Goal: Task Accomplishment & Management: Complete application form

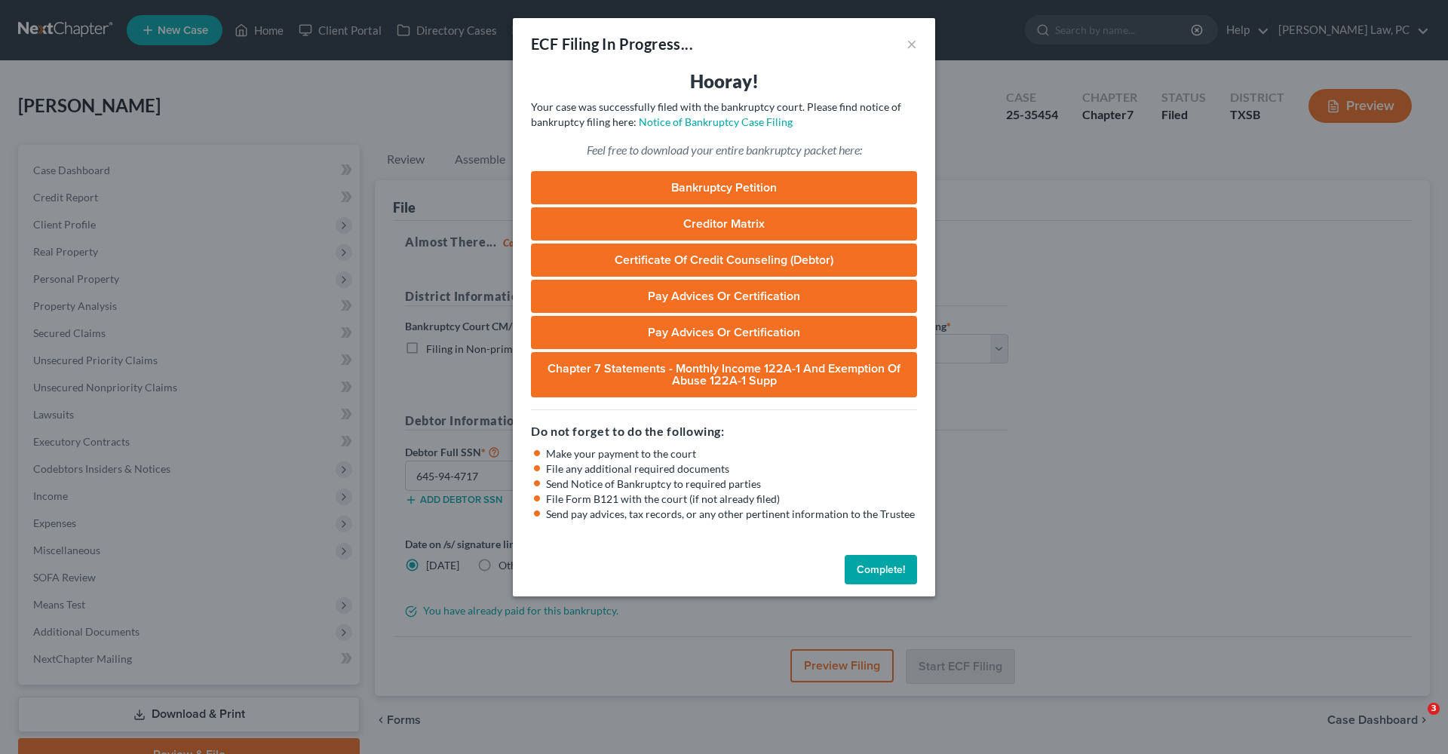
select select "3"
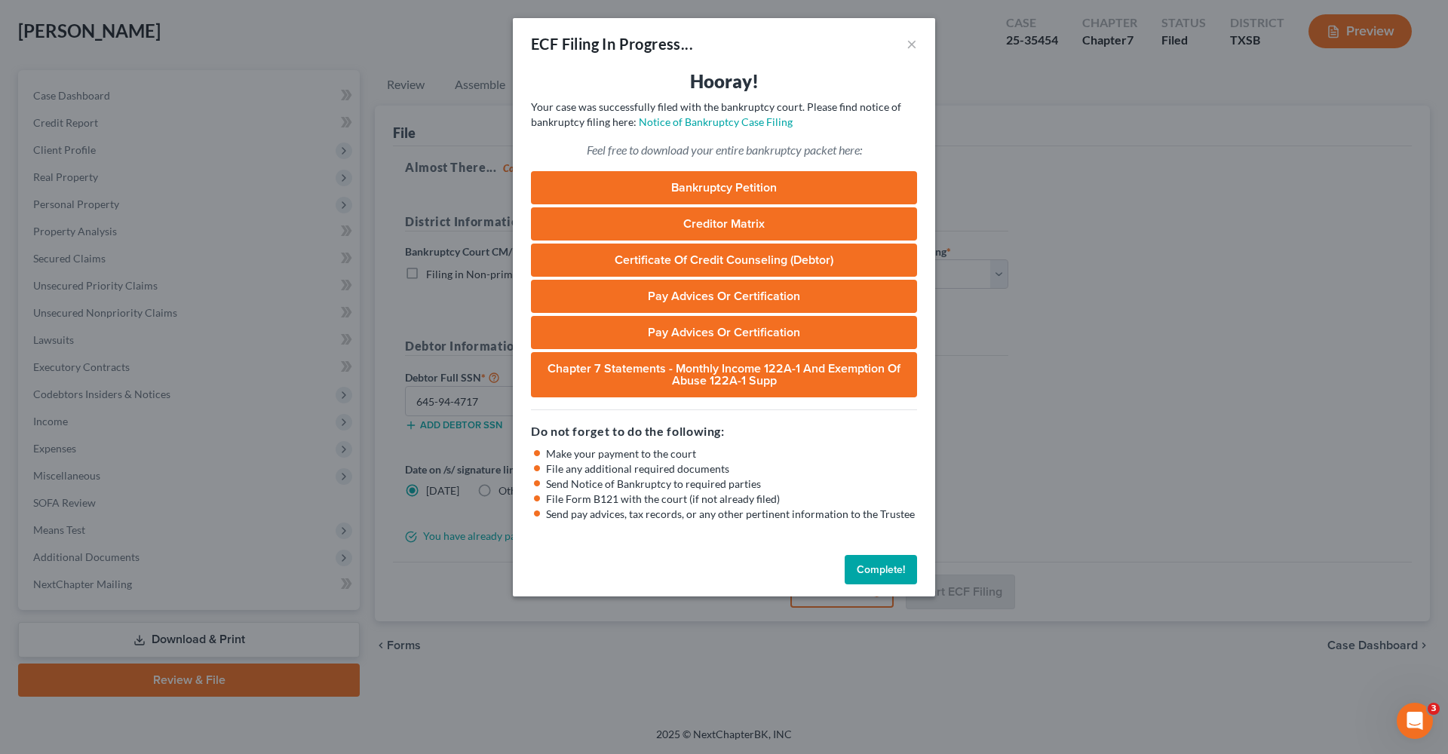
click at [900, 563] on button "Complete!" at bounding box center [881, 570] width 72 height 30
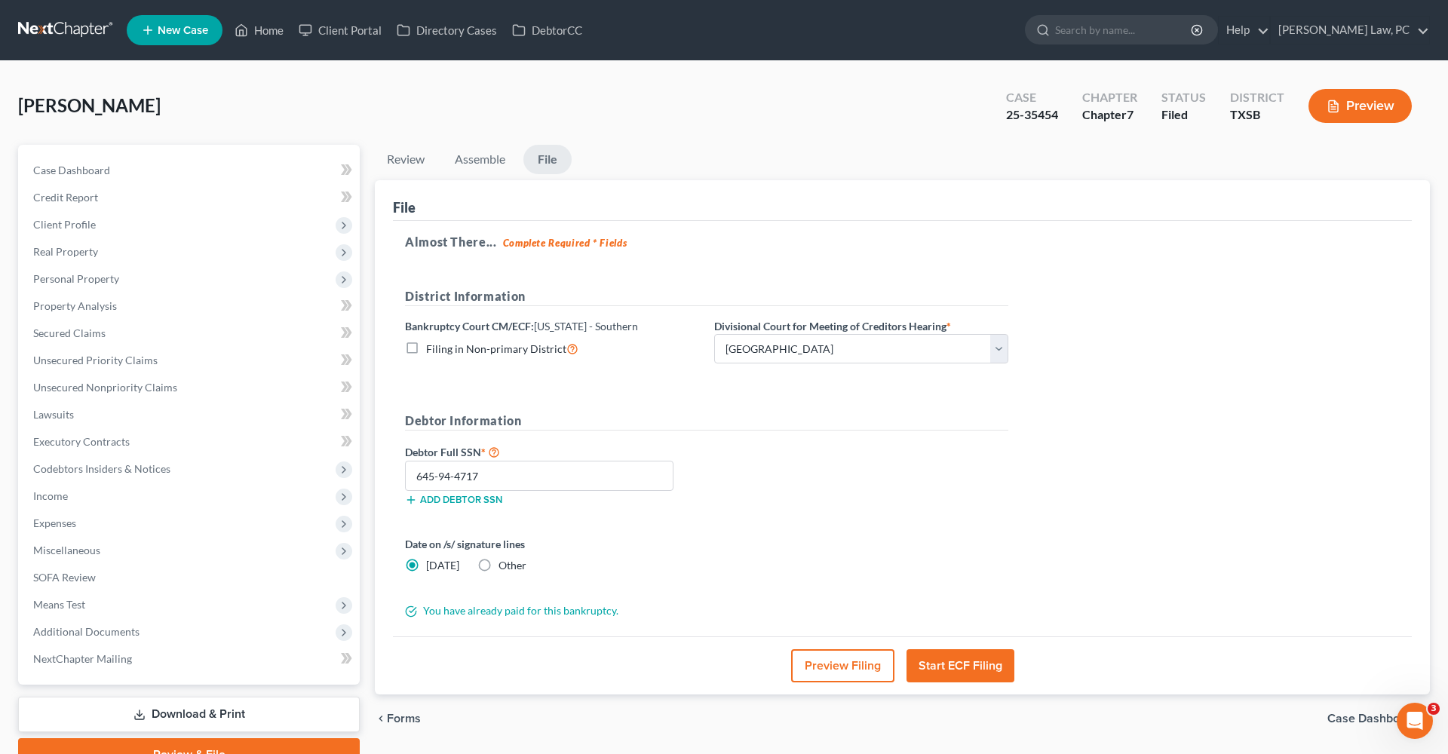
click at [46, 23] on link at bounding box center [66, 30] width 97 height 27
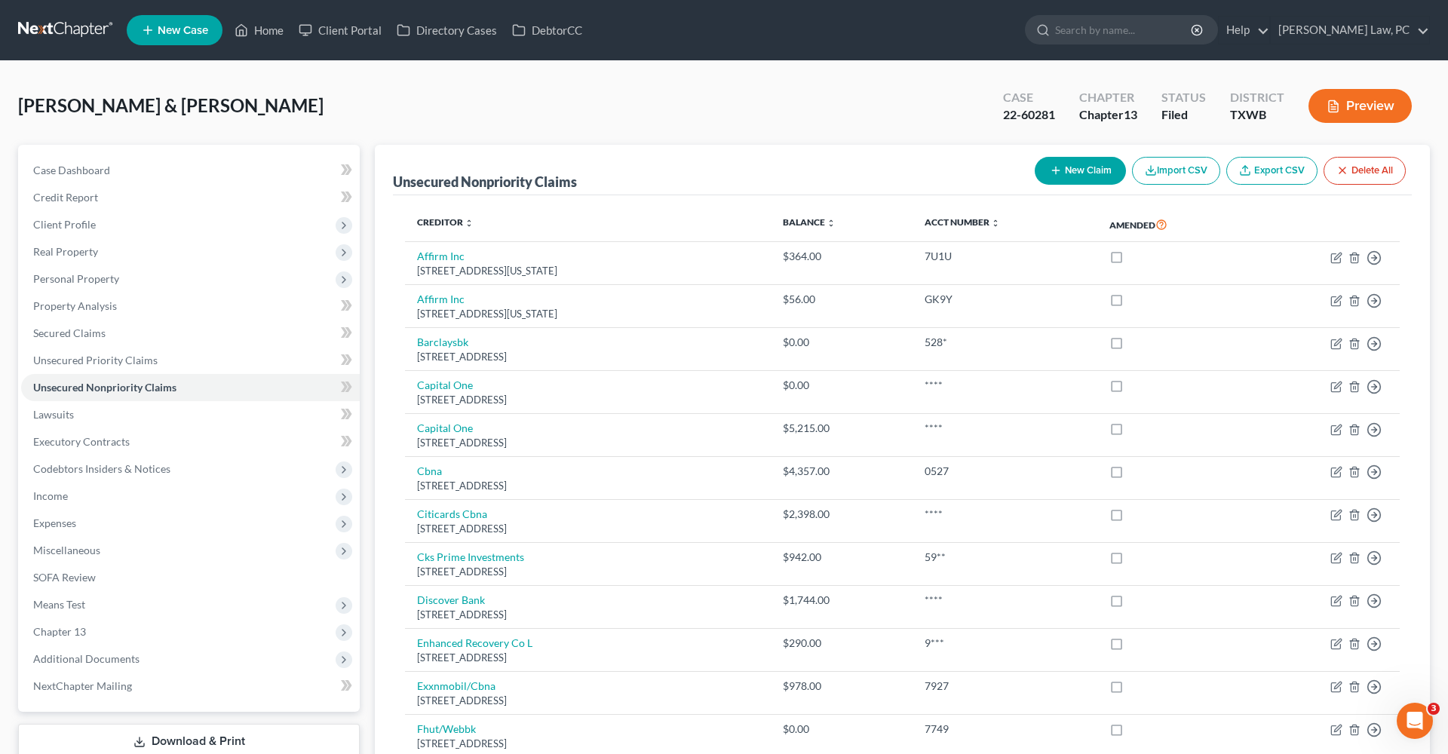
click at [60, 26] on link at bounding box center [66, 30] width 97 height 27
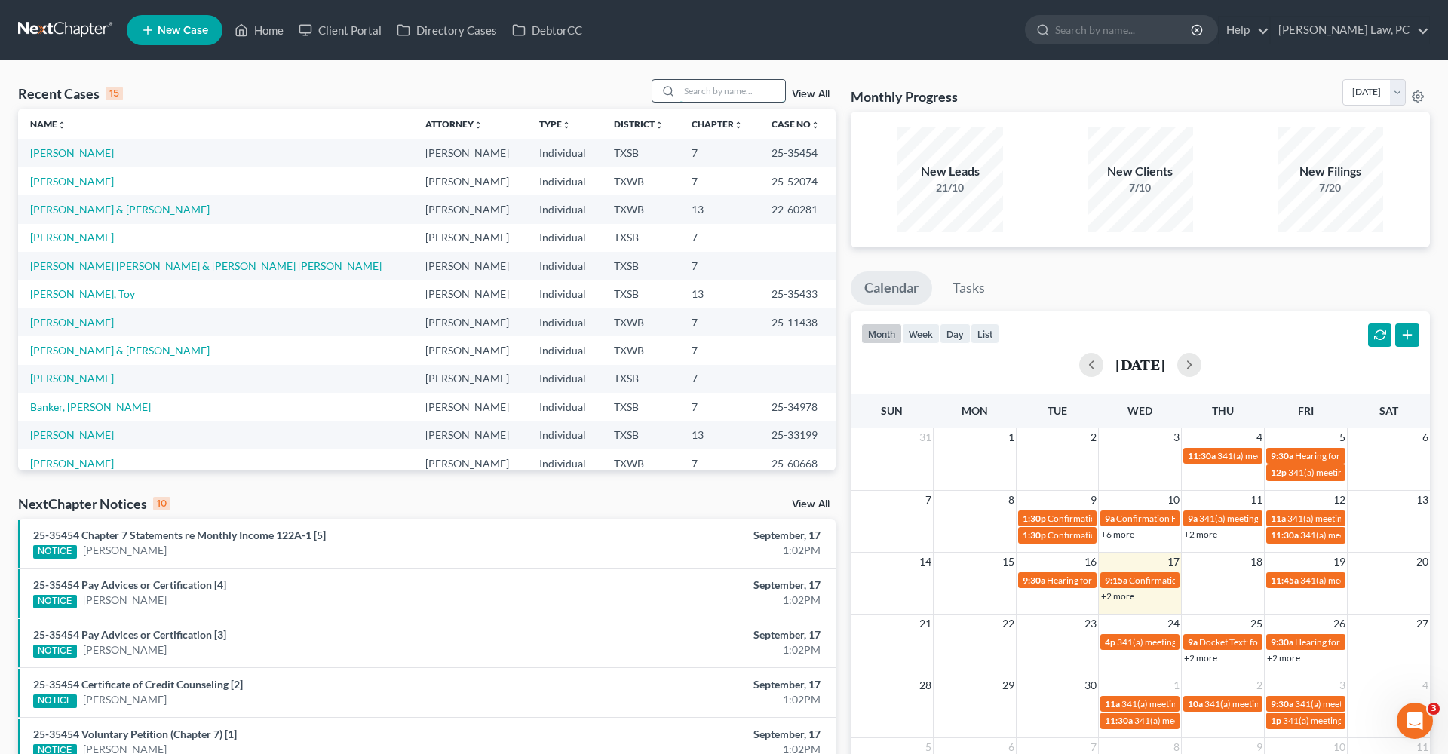
click at [716, 91] on input "search" at bounding box center [733, 91] width 106 height 22
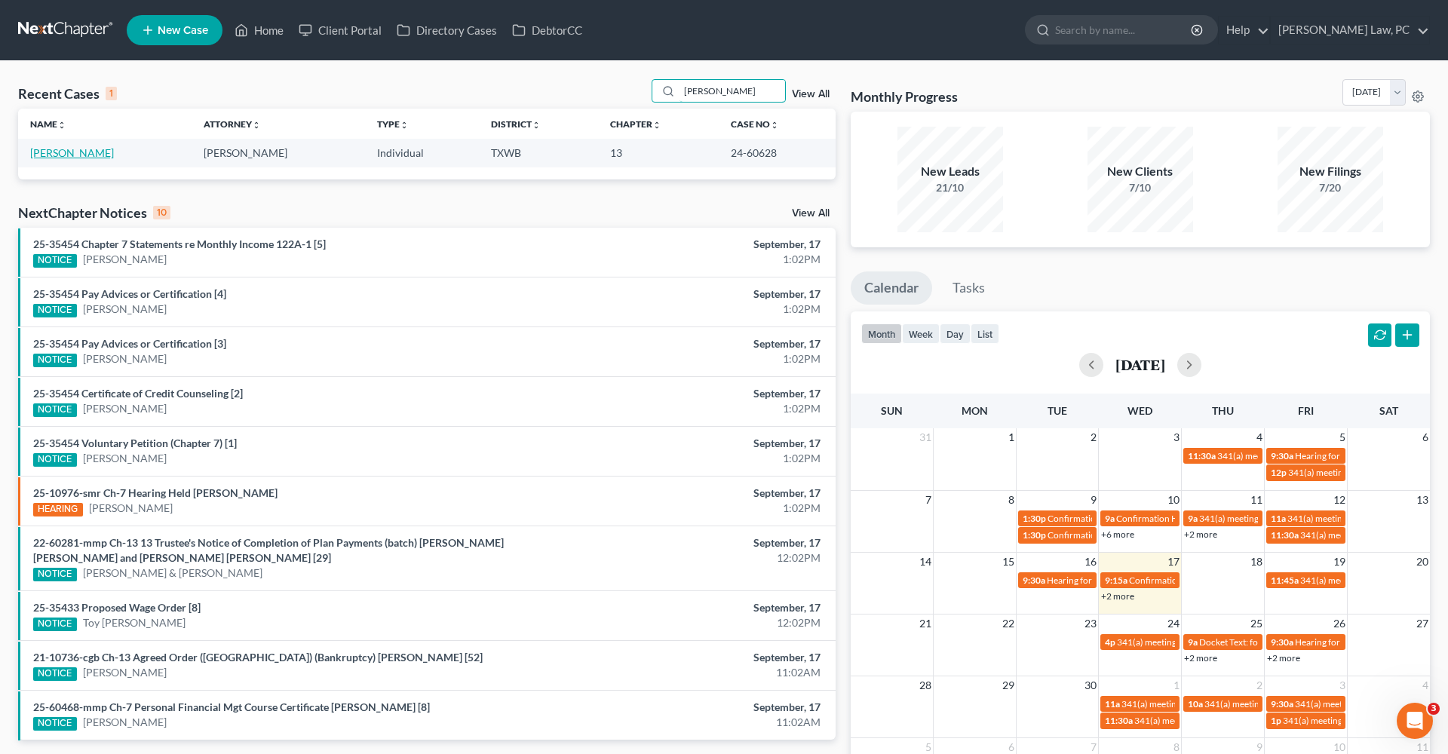
type input "Malcolm"
click at [92, 154] on link "Mahoney, Malcolm" at bounding box center [72, 152] width 84 height 13
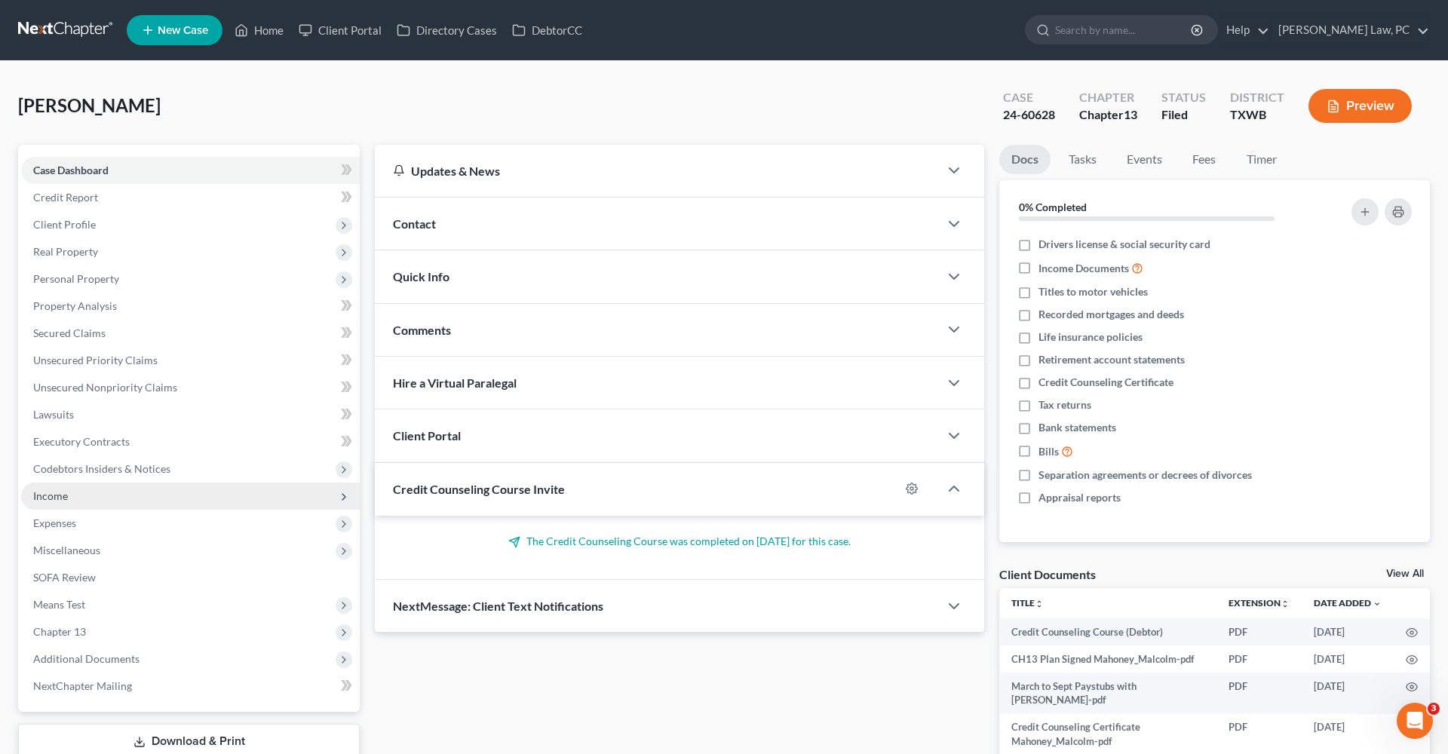
click at [69, 490] on span "Income" at bounding box center [190, 496] width 339 height 27
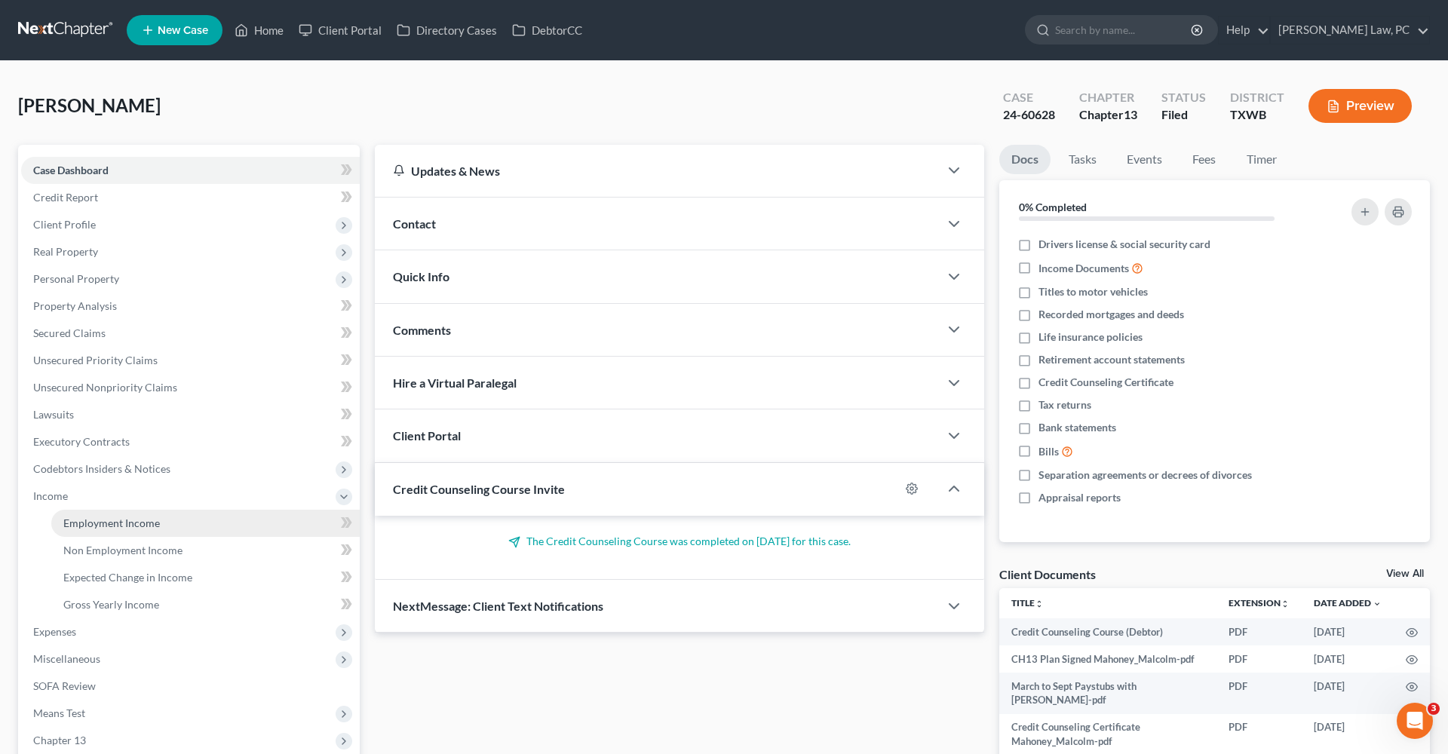
click at [101, 526] on span "Employment Income" at bounding box center [111, 523] width 97 height 13
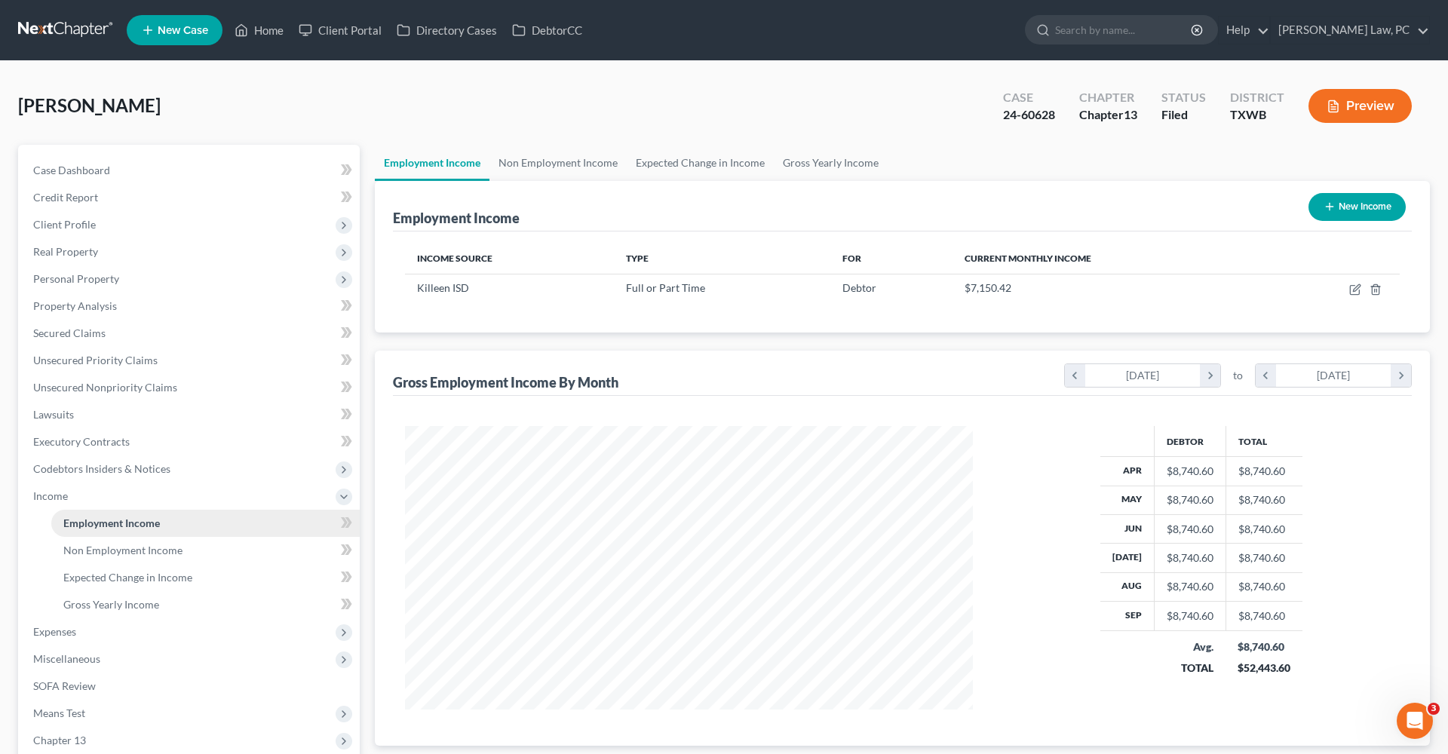
scroll to position [284, 598]
click at [107, 550] on span "Non Employment Income" at bounding box center [122, 550] width 119 height 13
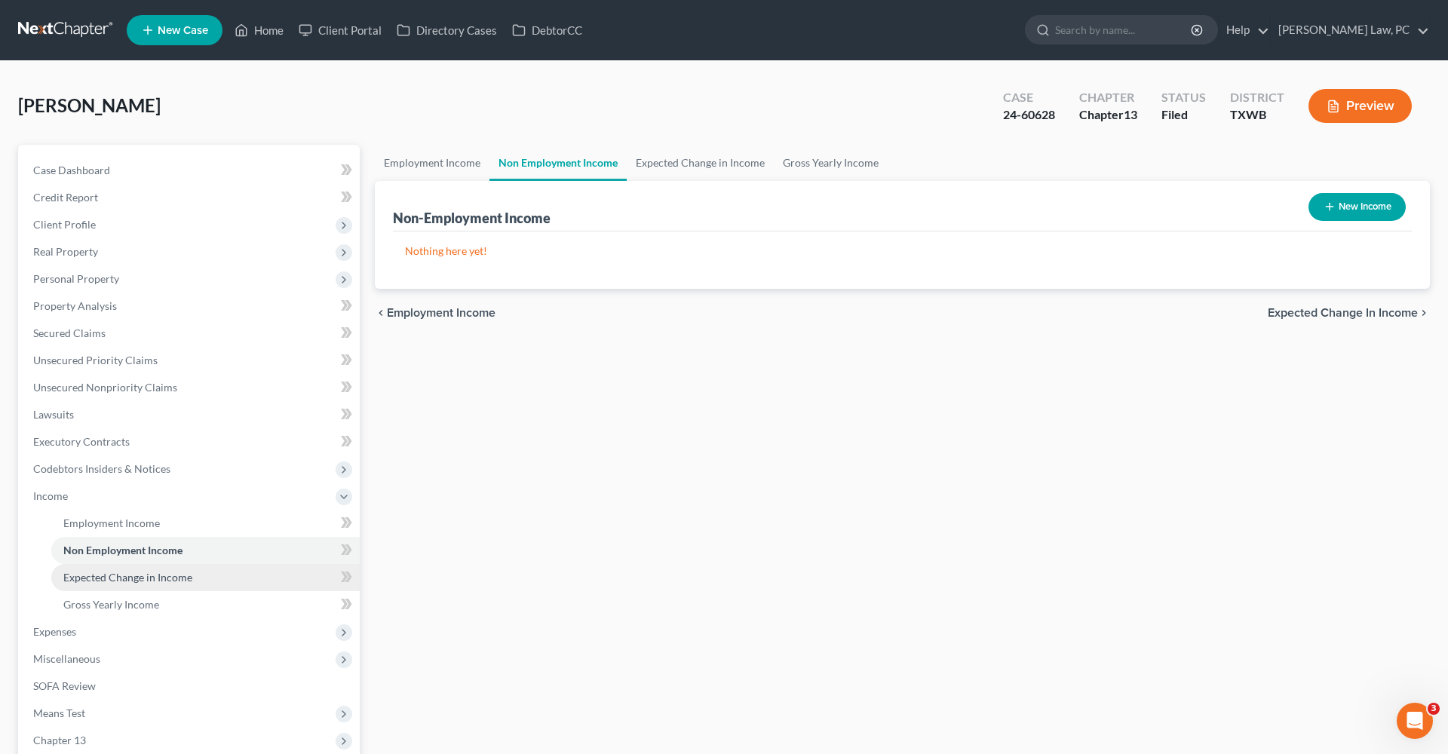
click at [117, 573] on span "Expected Change in Income" at bounding box center [127, 577] width 129 height 13
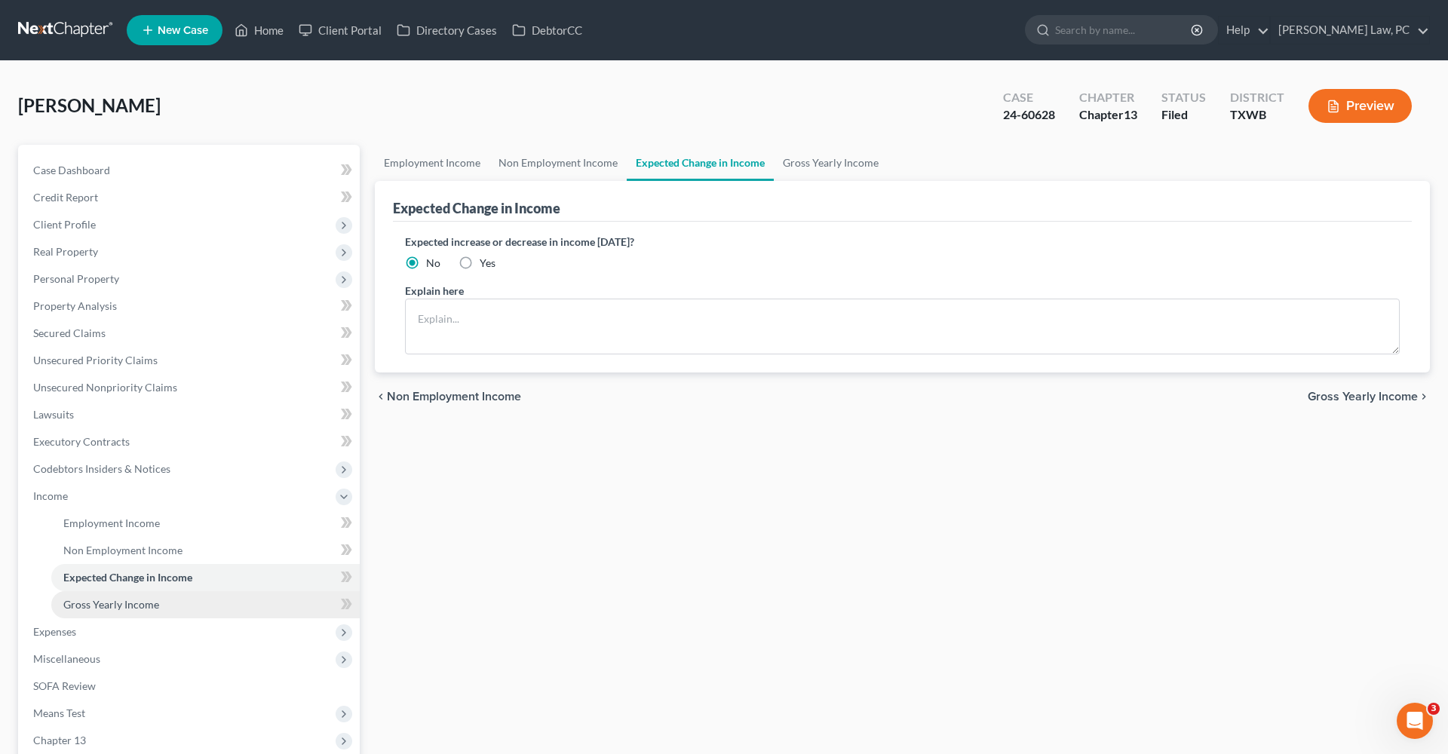
click at [123, 601] on span "Gross Yearly Income" at bounding box center [111, 604] width 96 height 13
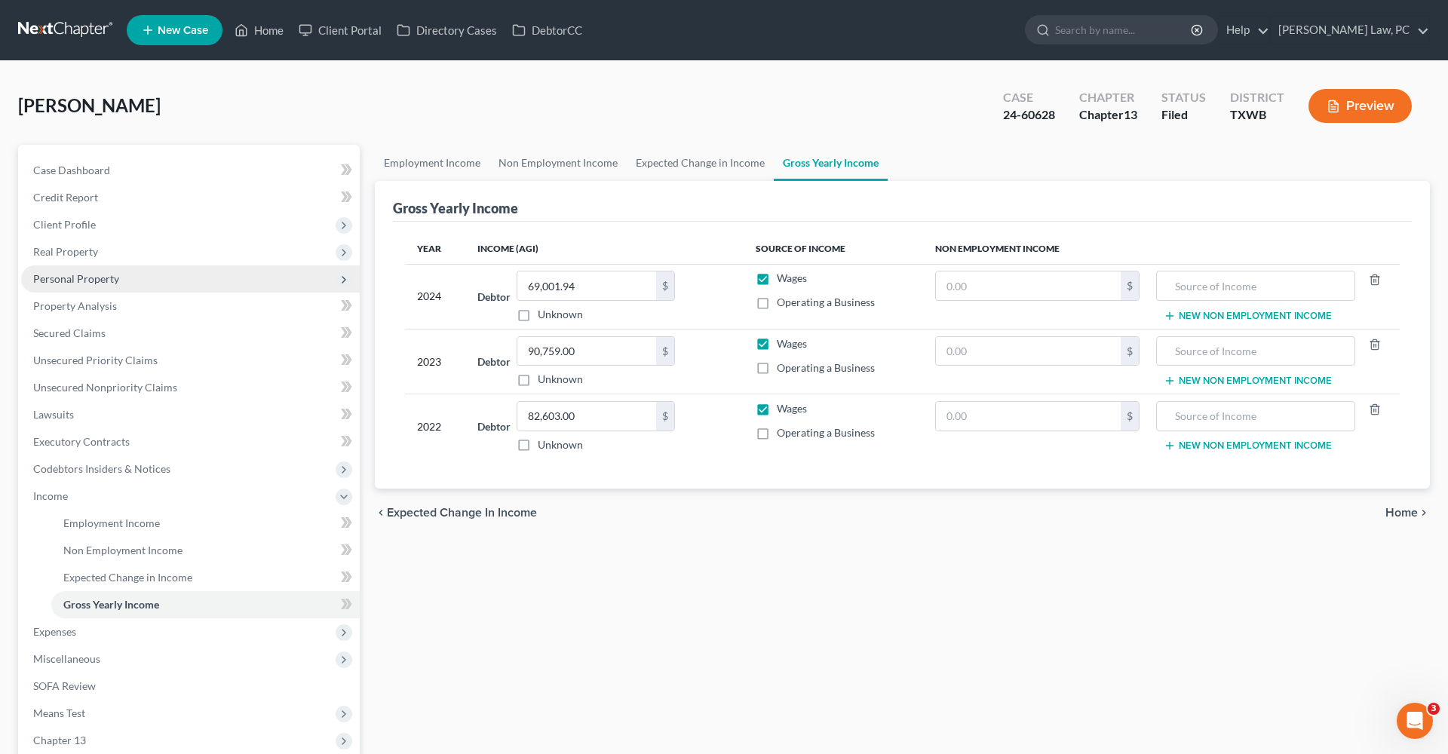
click at [75, 280] on span "Personal Property" at bounding box center [76, 278] width 86 height 13
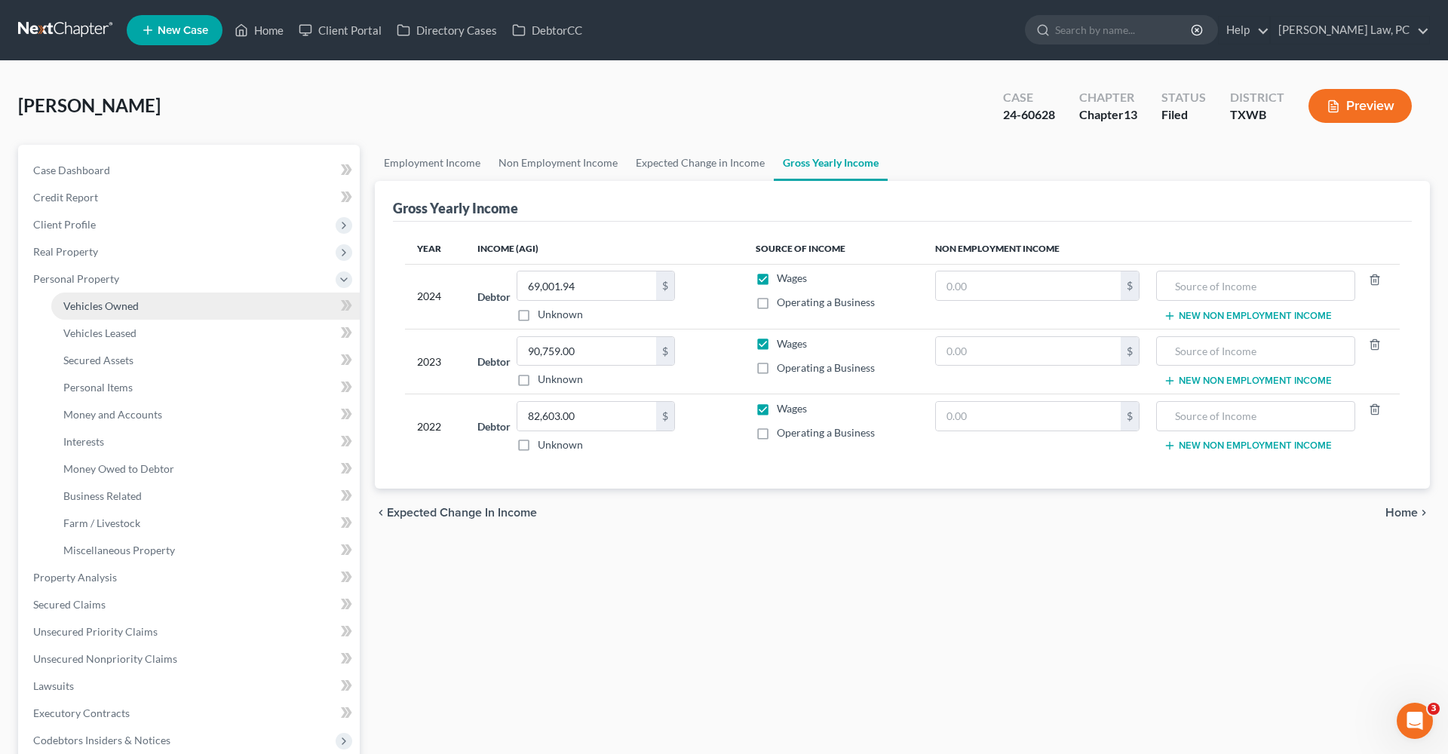
click at [98, 308] on span "Vehicles Owned" at bounding box center [100, 305] width 75 height 13
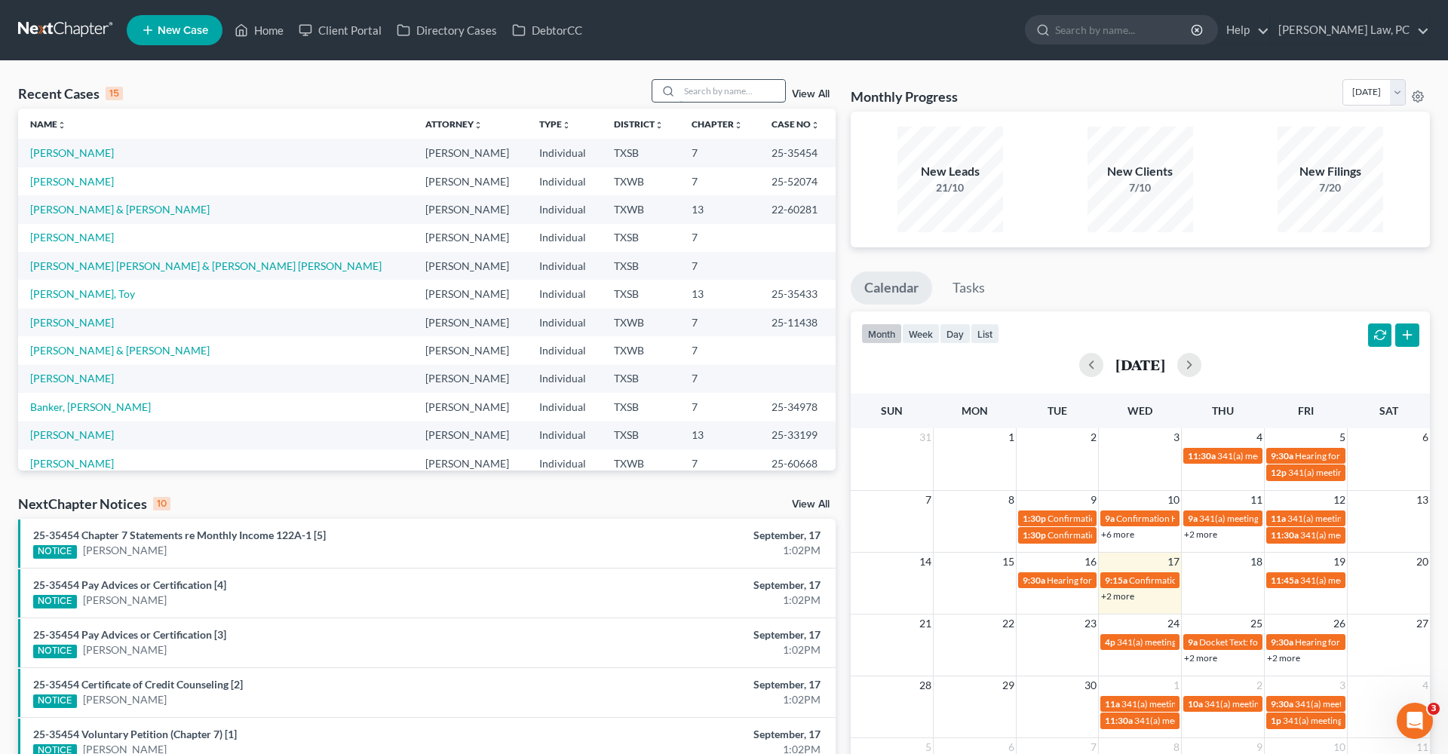
click at [712, 94] on input "search" at bounding box center [733, 91] width 106 height 22
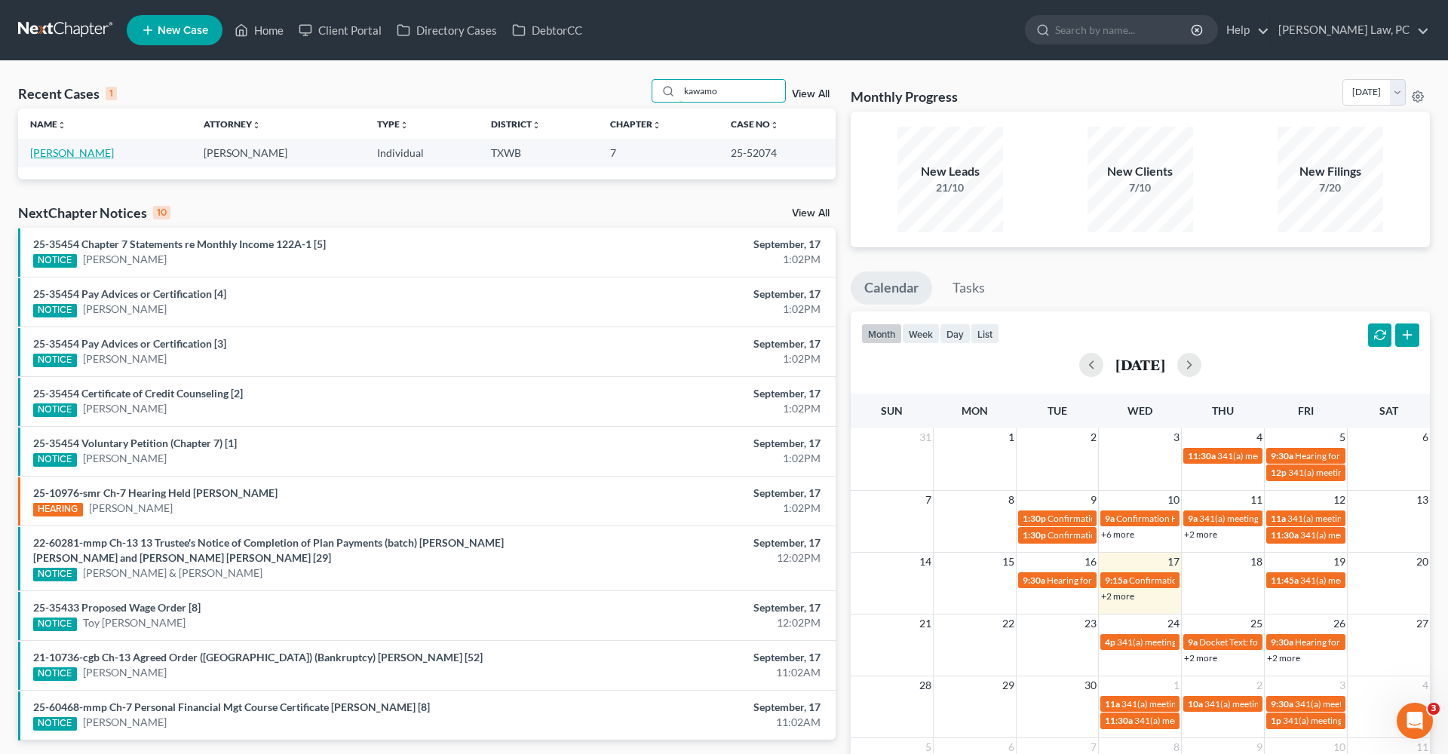
type input "kawamo"
click at [81, 155] on link "Kawamoto, Violet" at bounding box center [72, 152] width 84 height 13
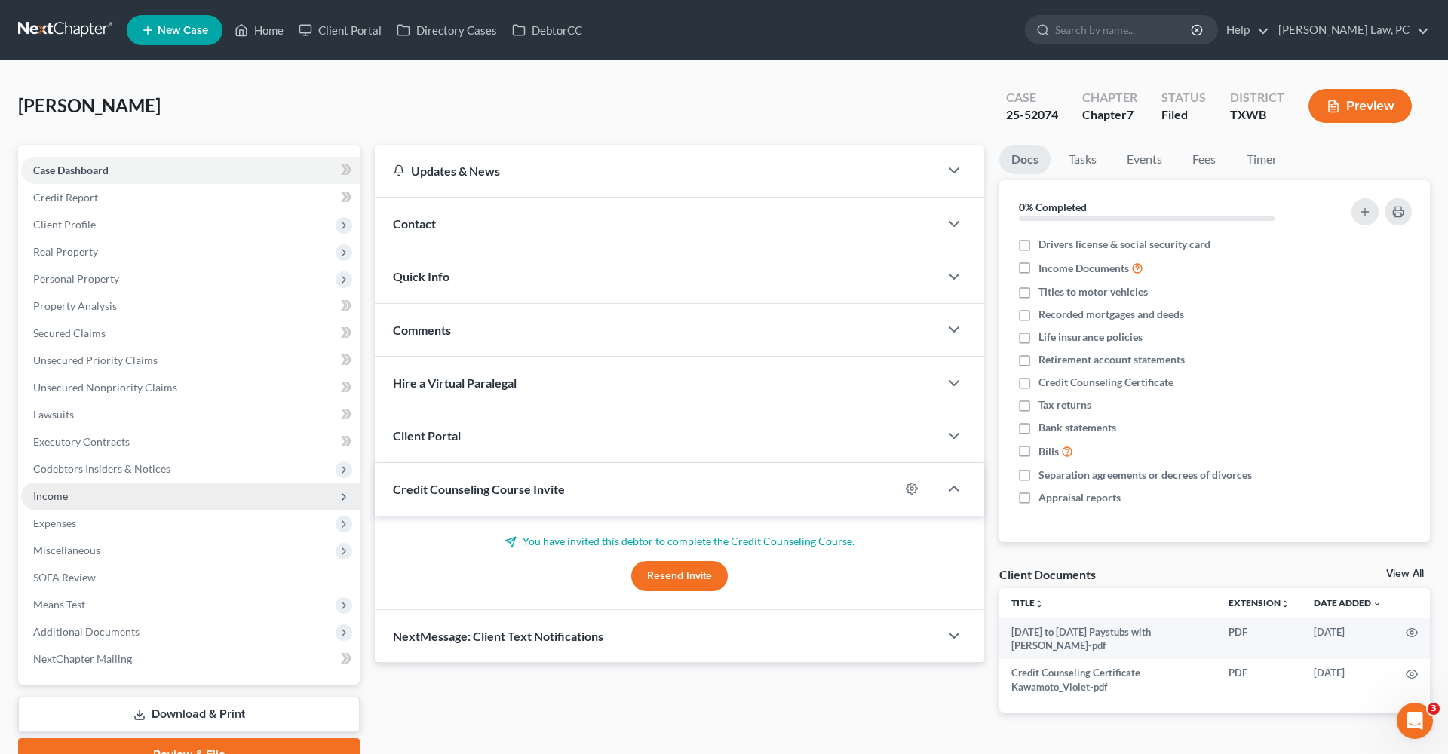
click at [48, 497] on span "Income" at bounding box center [50, 496] width 35 height 13
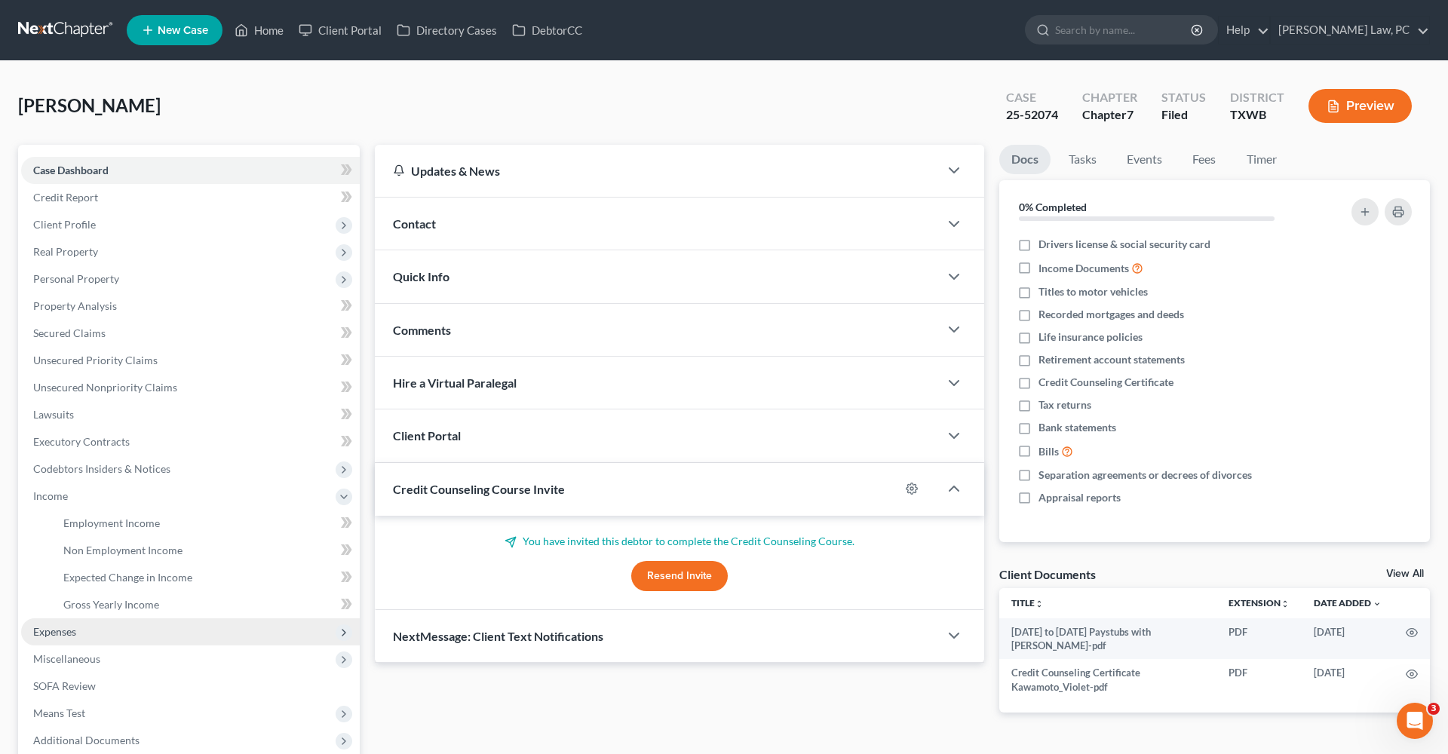
click at [44, 633] on span "Expenses" at bounding box center [54, 631] width 43 height 13
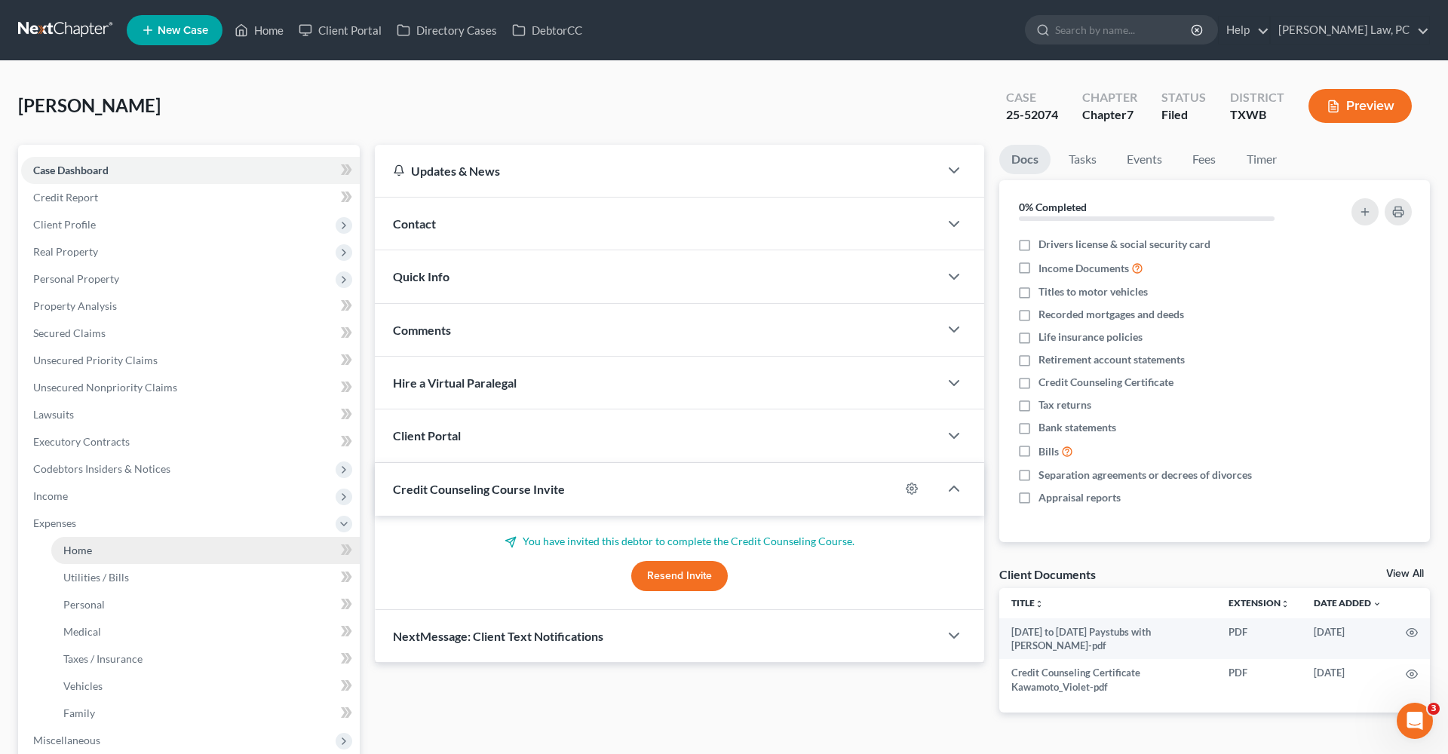
click at [77, 555] on span "Home" at bounding box center [77, 550] width 29 height 13
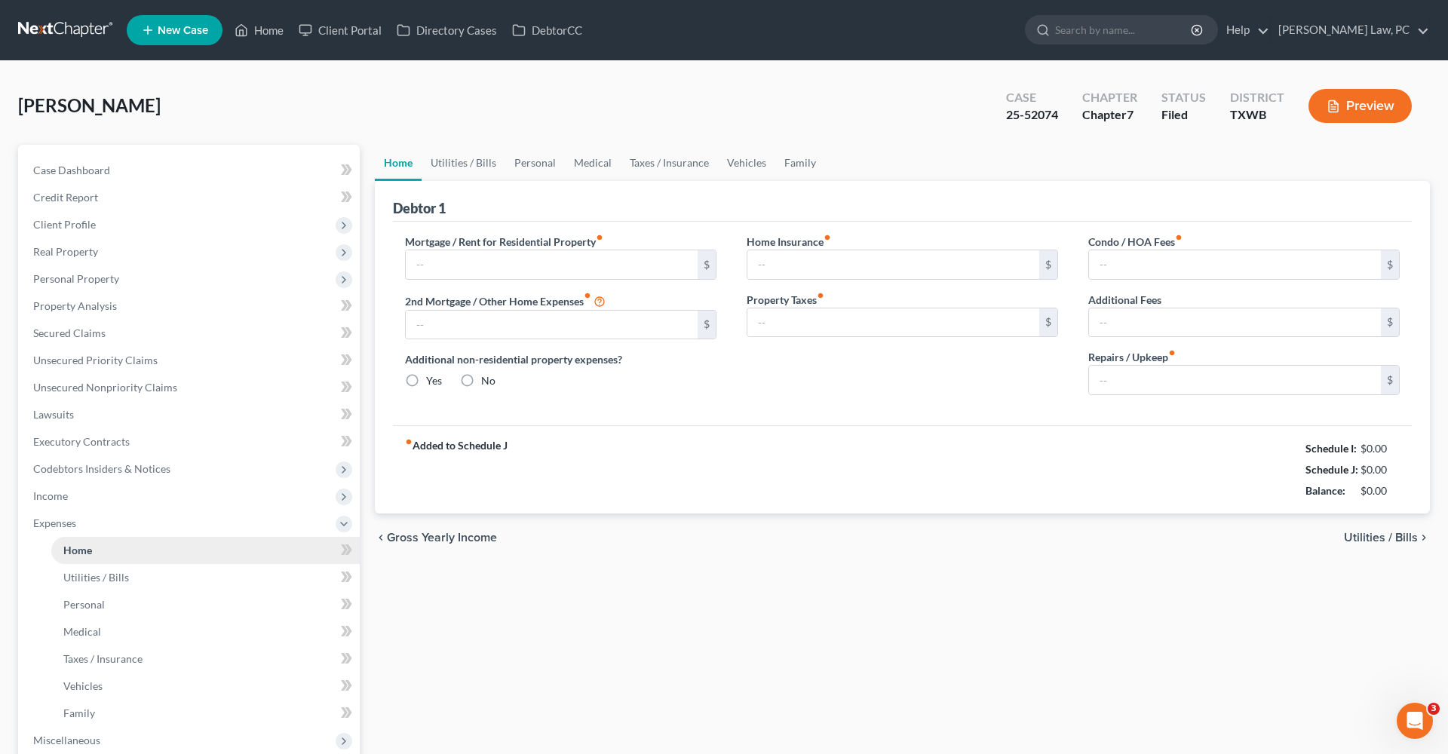
type input "1,554.00"
type input "0.00"
radio input "true"
type input "10.00"
type input "0.00"
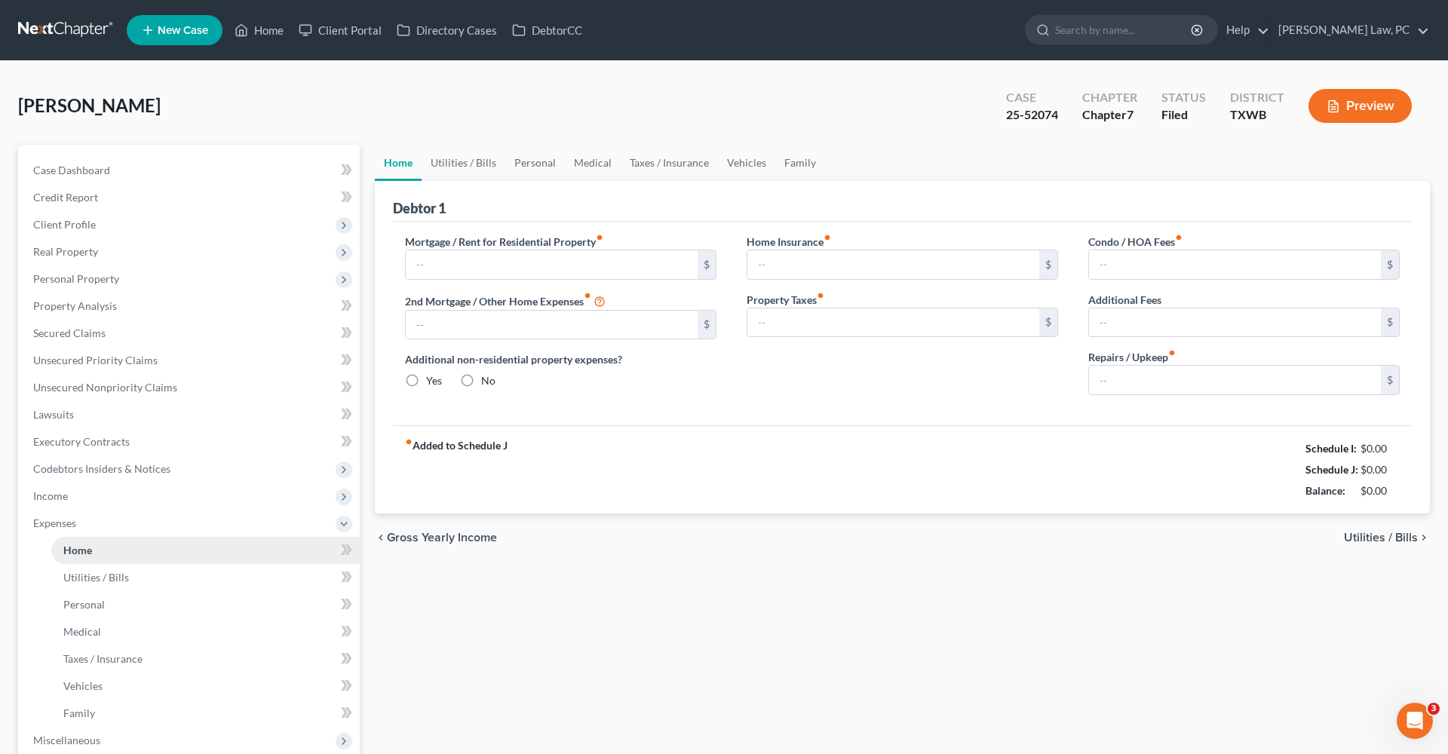
type input "0.00"
